Goal: Navigation & Orientation: Find specific page/section

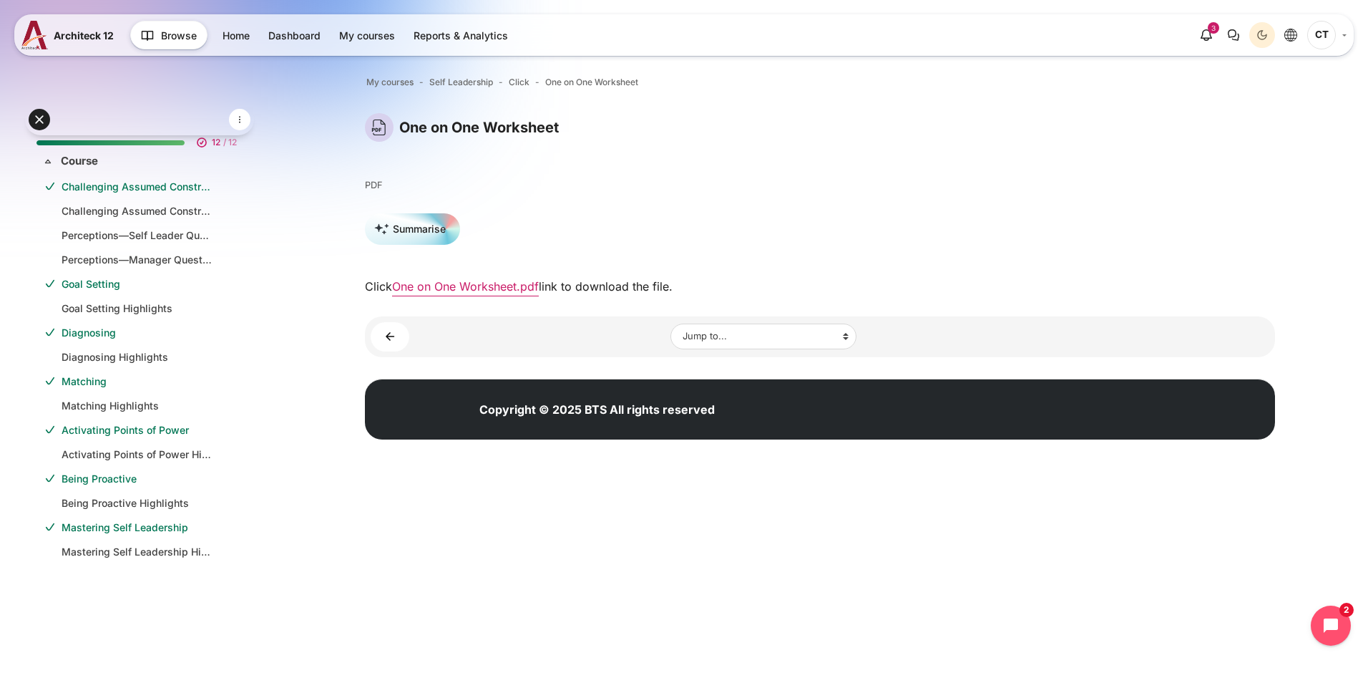
click at [489, 478] on html "Skip to main content Expand all Collapse all 12 / 12" at bounding box center [684, 239] width 1368 height 478
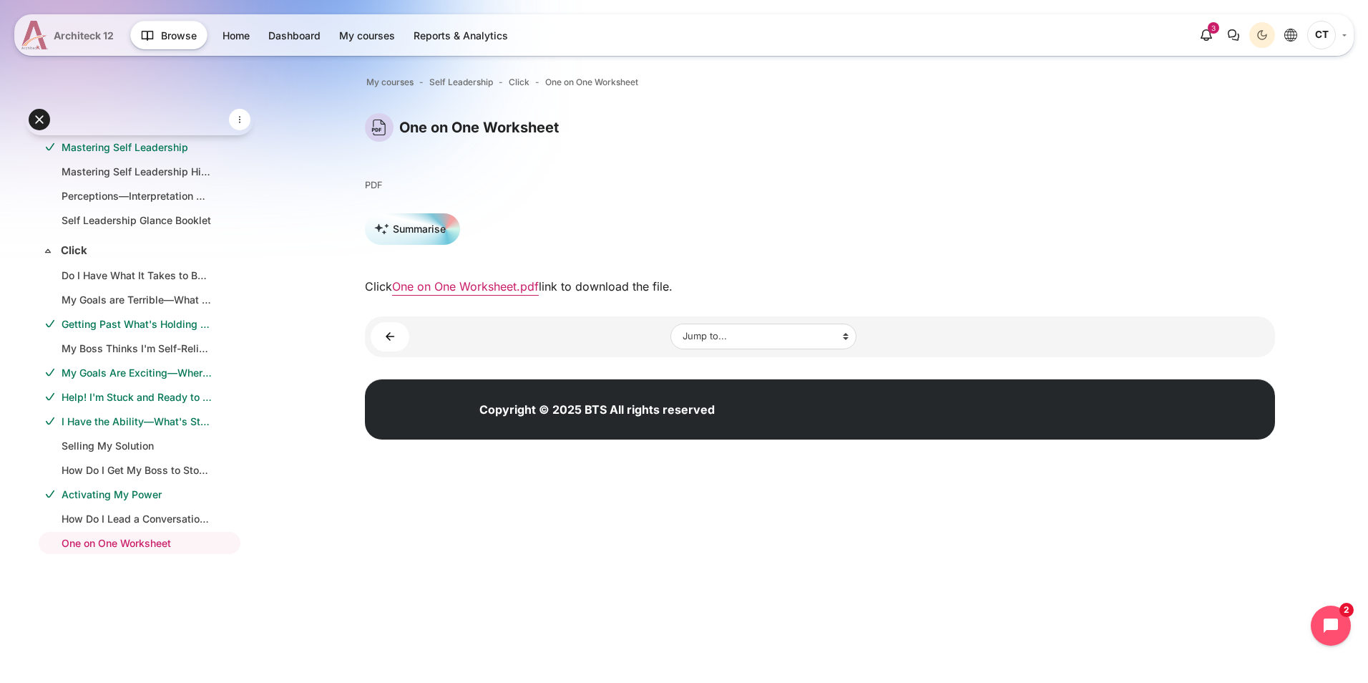
click at [68, 29] on span "Architeck 12" at bounding box center [84, 35] width 60 height 15
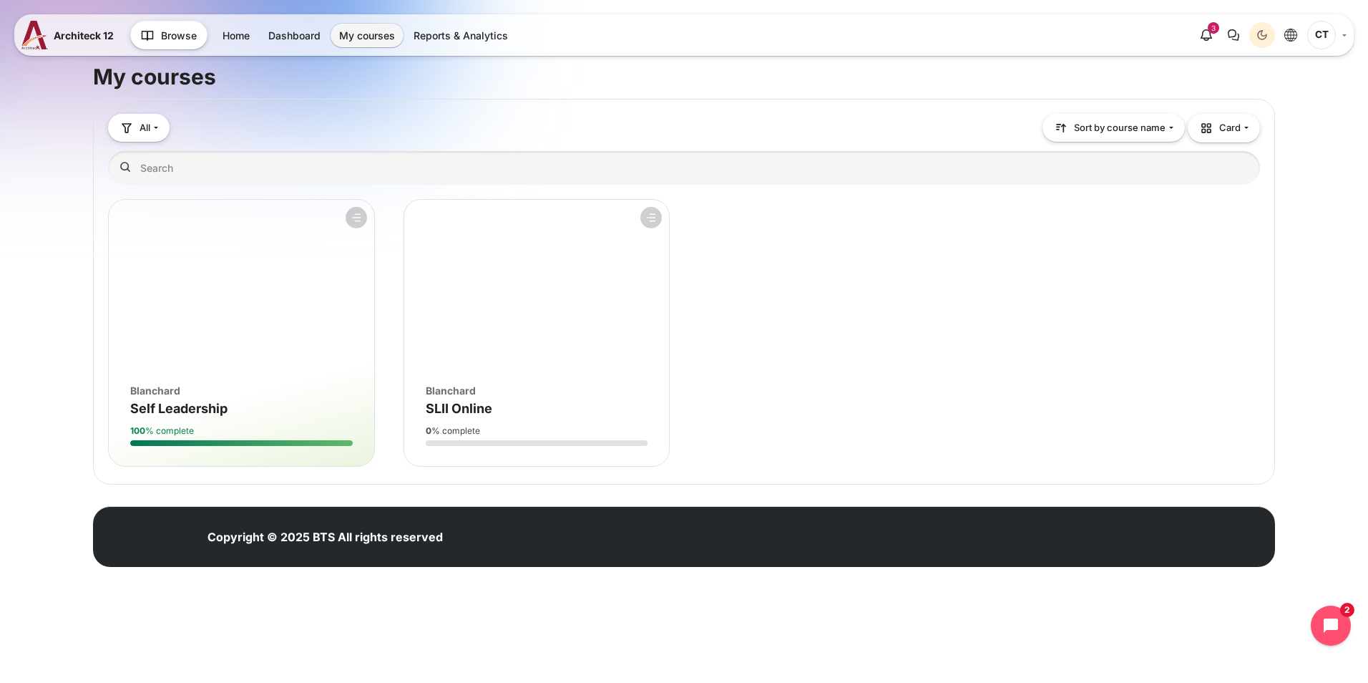
click at [538, 361] on figure "Course overview" at bounding box center [536, 286] width 265 height 172
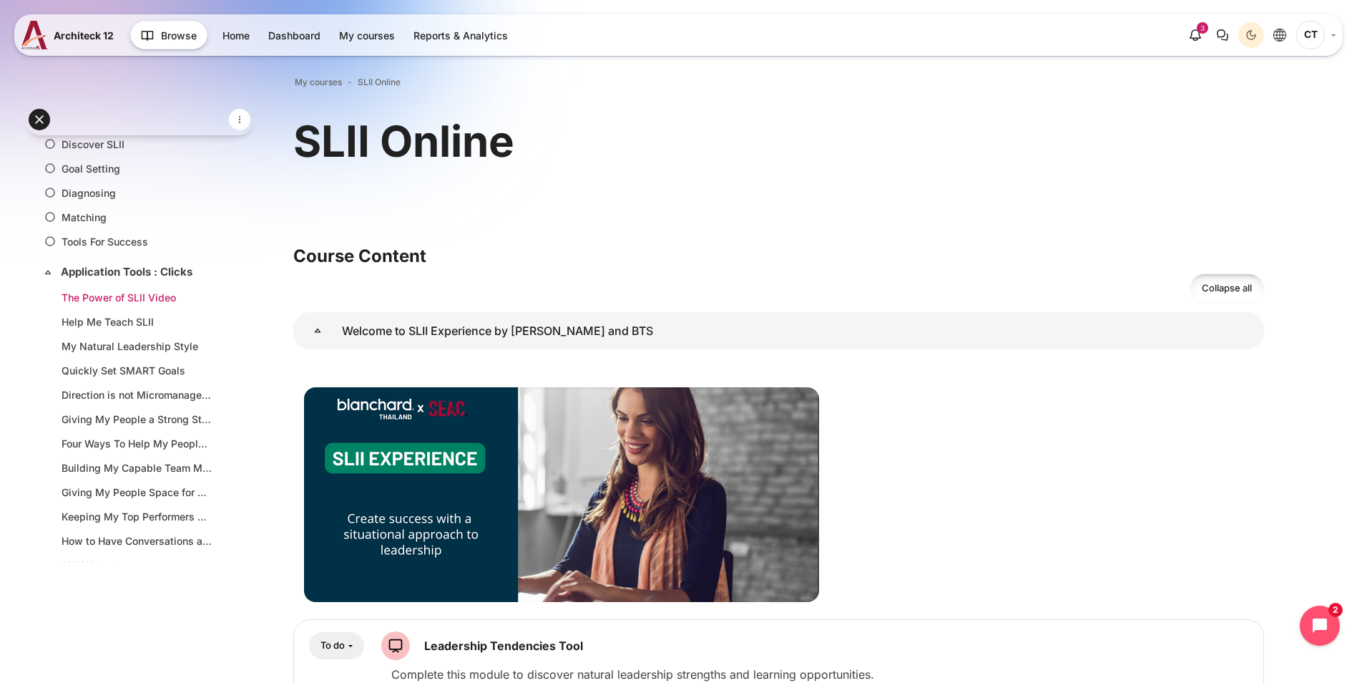
scroll to position [104, 0]
